Goal: Navigation & Orientation: Find specific page/section

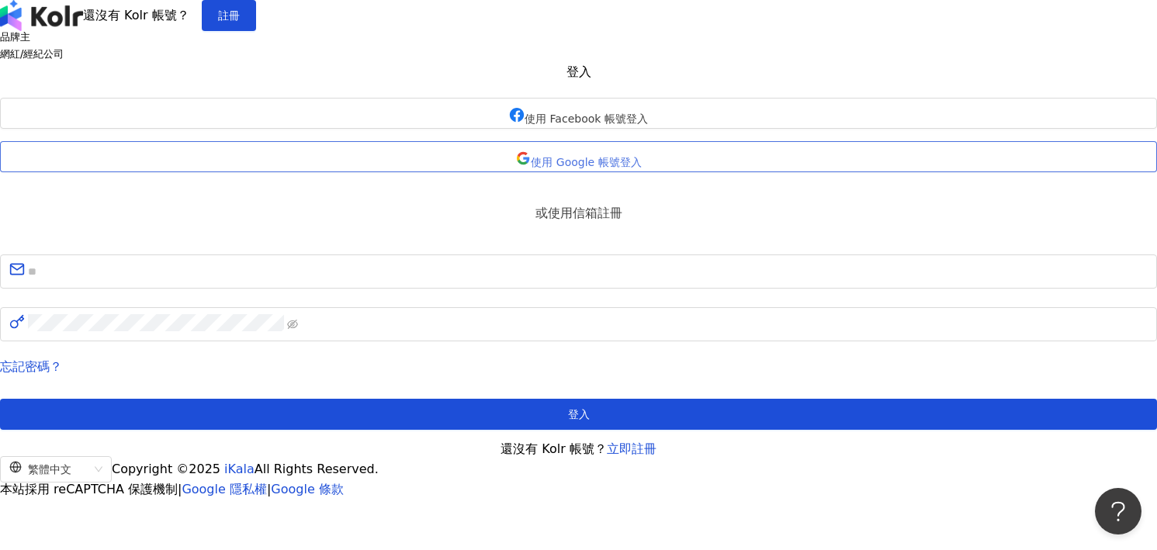
click at [633, 168] on span "使用 Google 帳號登入" at bounding box center [586, 162] width 110 height 12
